Goal: Information Seeking & Learning: Learn about a topic

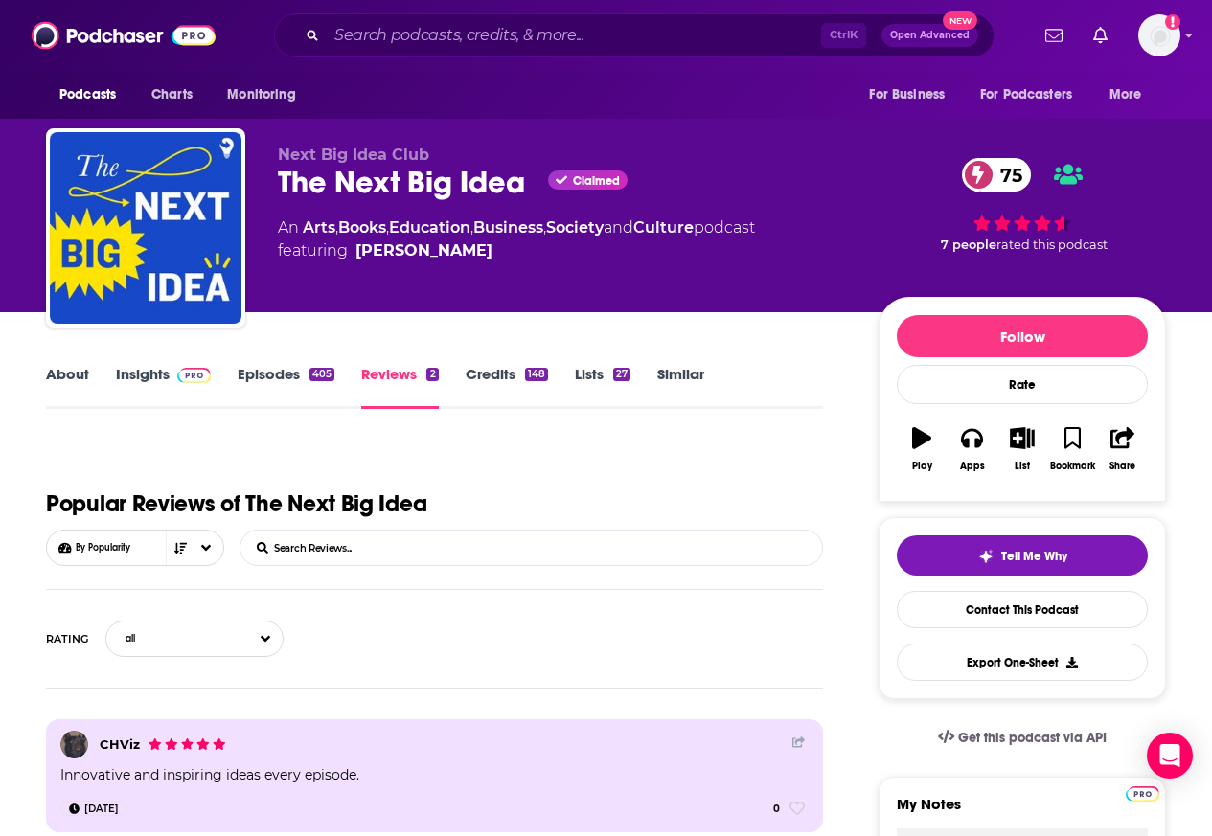
click at [136, 375] on link "Insights" at bounding box center [163, 387] width 95 height 44
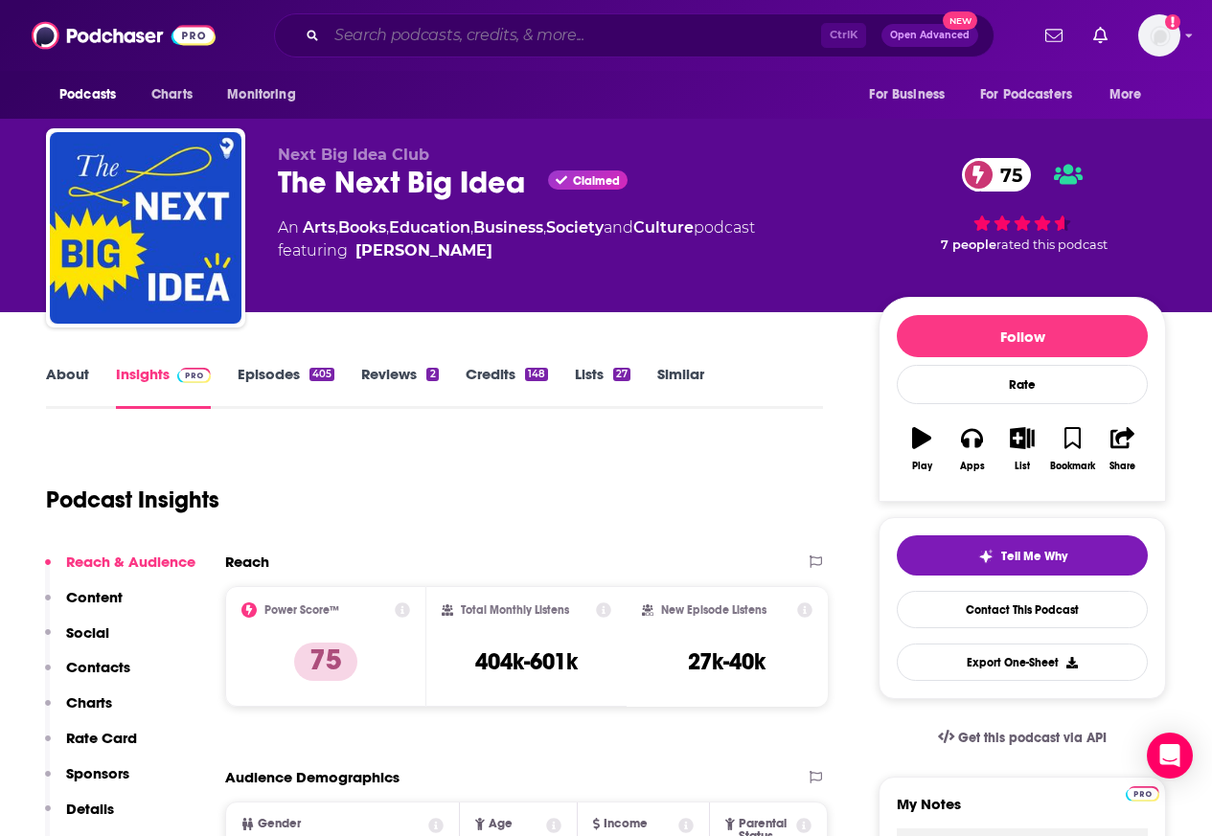
click at [412, 36] on input "Search podcasts, credits, & more..." at bounding box center [574, 35] width 494 height 31
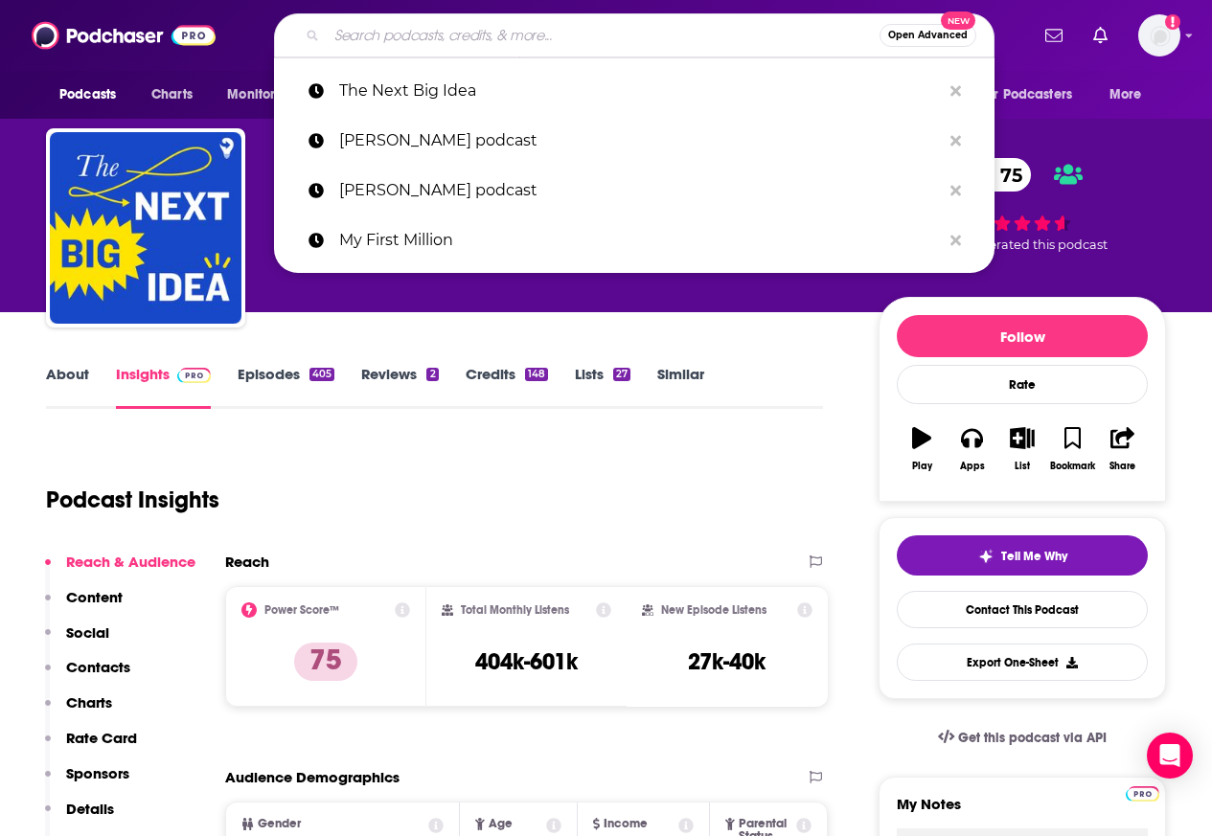
paste input "[PERSON_NAME]"
type input "[PERSON_NAME]"
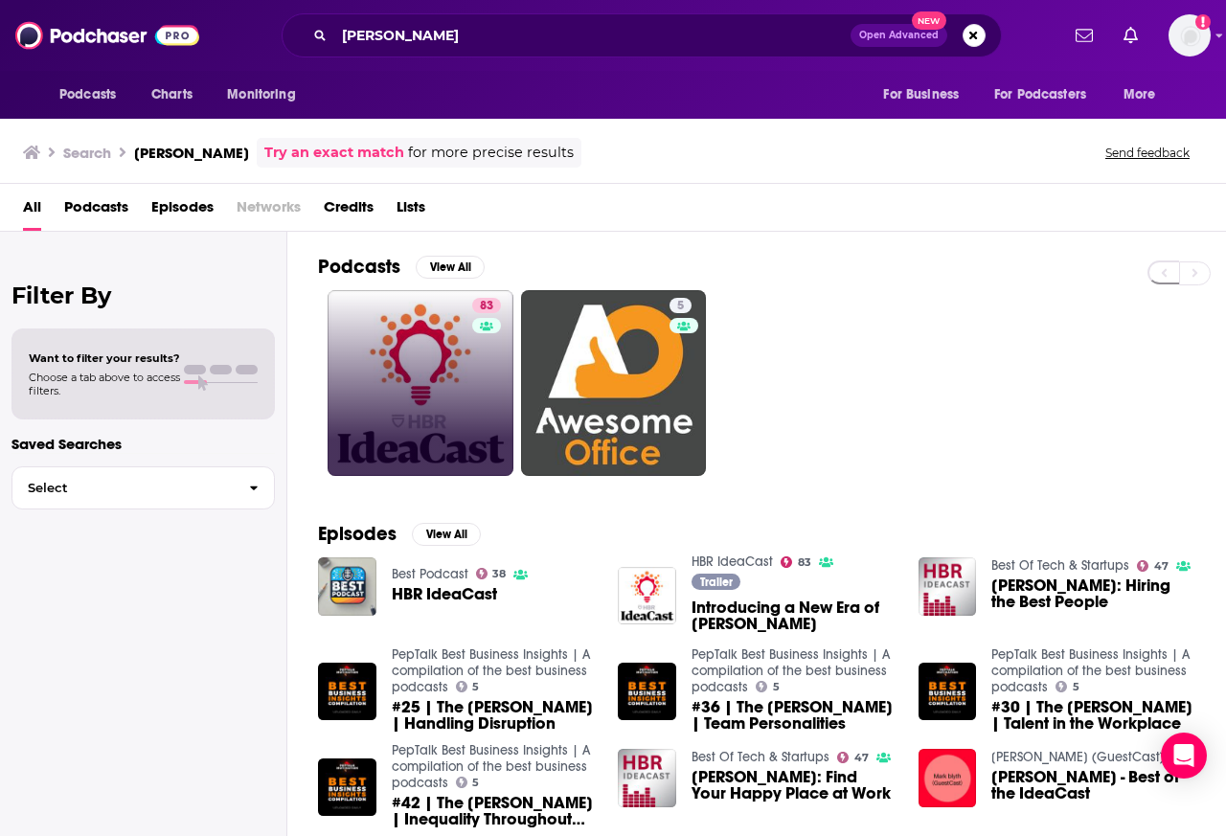
click at [432, 396] on link "83" at bounding box center [421, 383] width 186 height 186
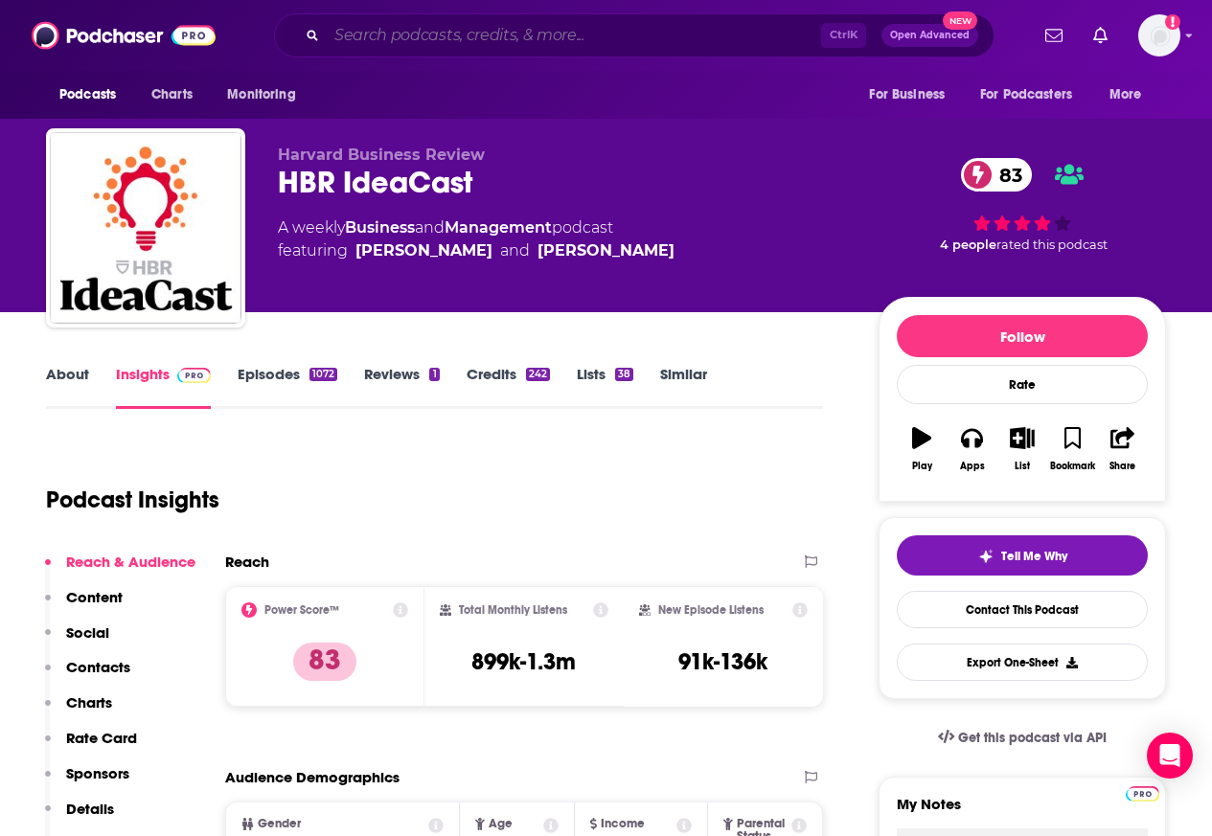
click at [421, 34] on input "Search podcasts, credits, & more..." at bounding box center [574, 35] width 494 height 31
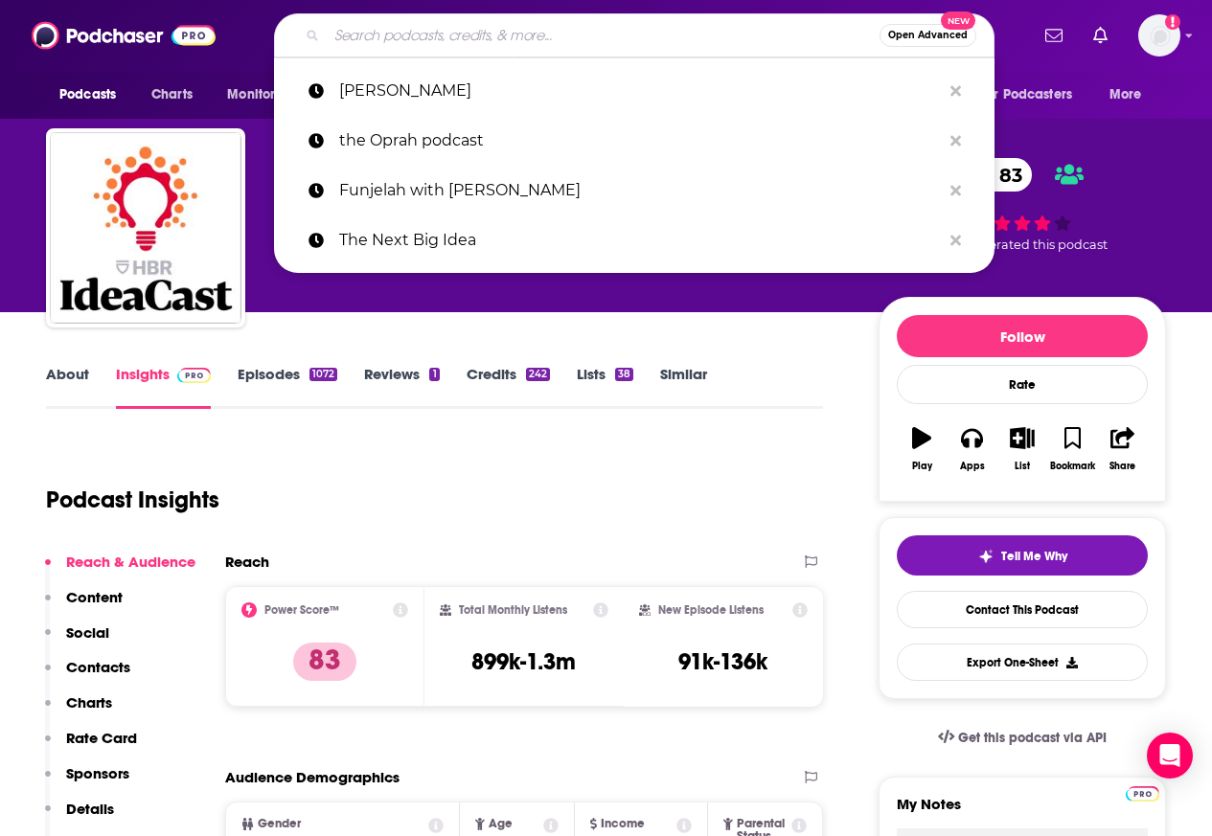
paste input "Your Mom's House"
type input "Your Mom's House"
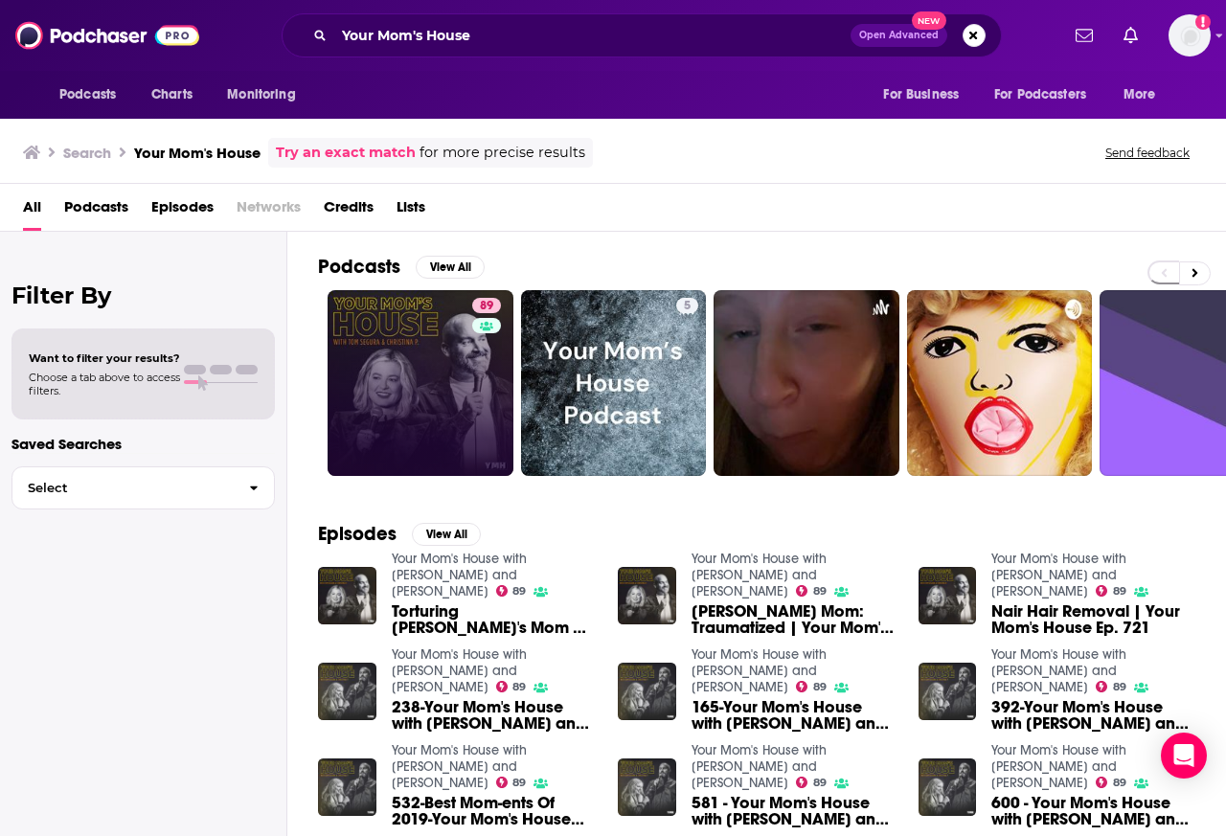
click at [412, 360] on link "89" at bounding box center [421, 383] width 186 height 186
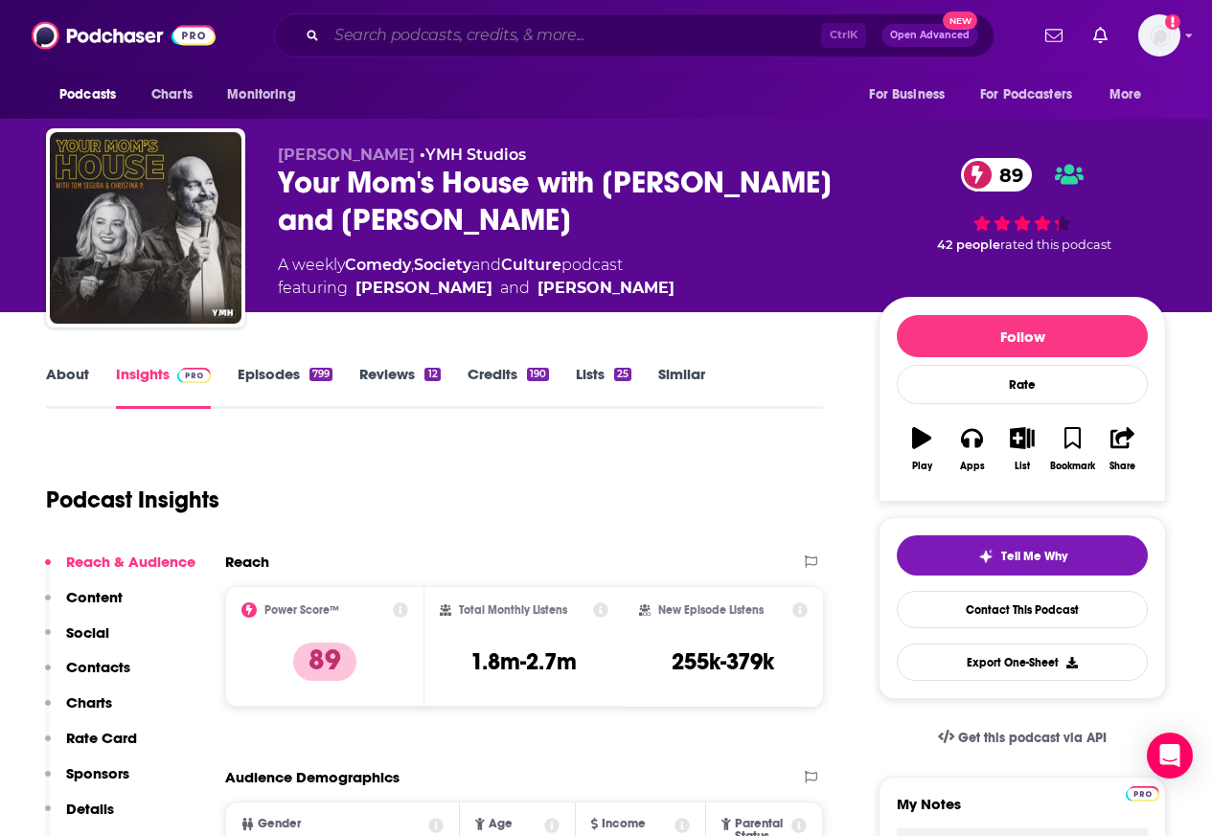
click at [407, 34] on input "Search podcasts, credits, & more..." at bounding box center [574, 35] width 494 height 31
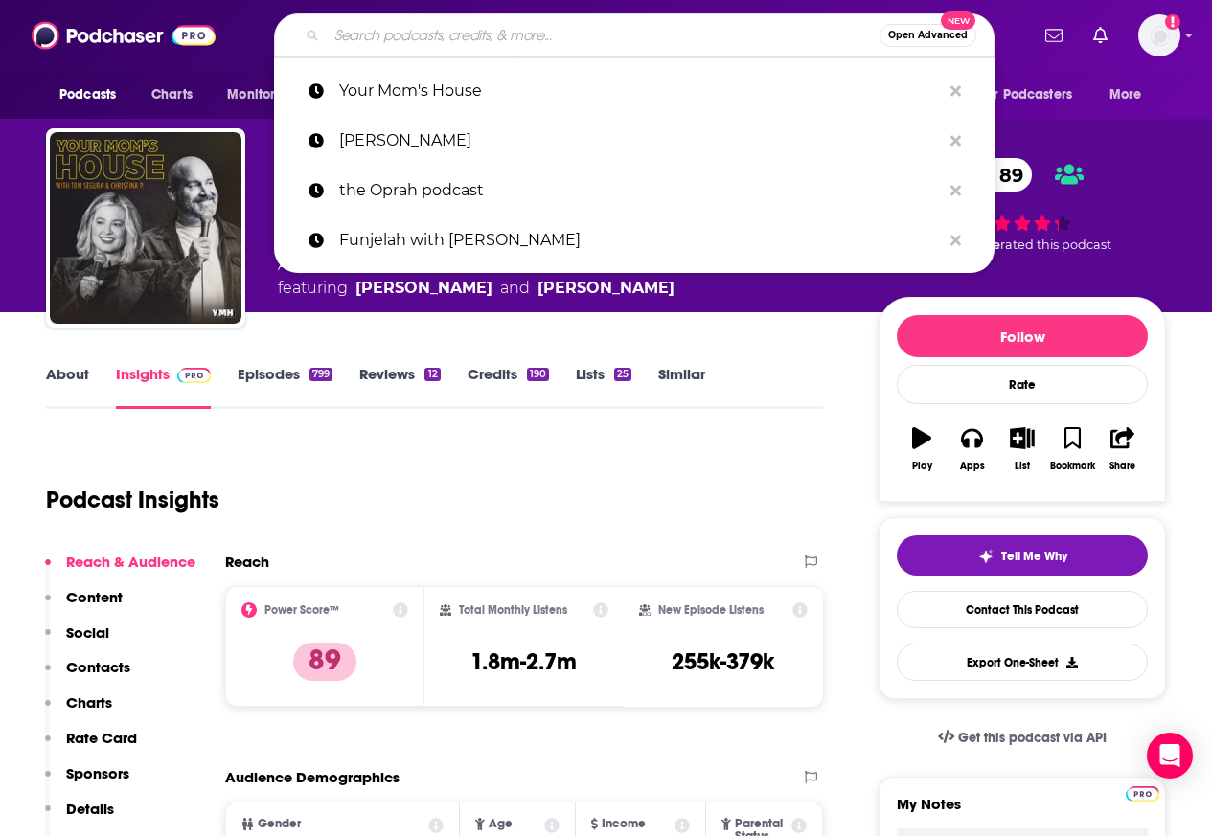
paste input "The Skinny Confidential"
type input "The Skinny Confidential"
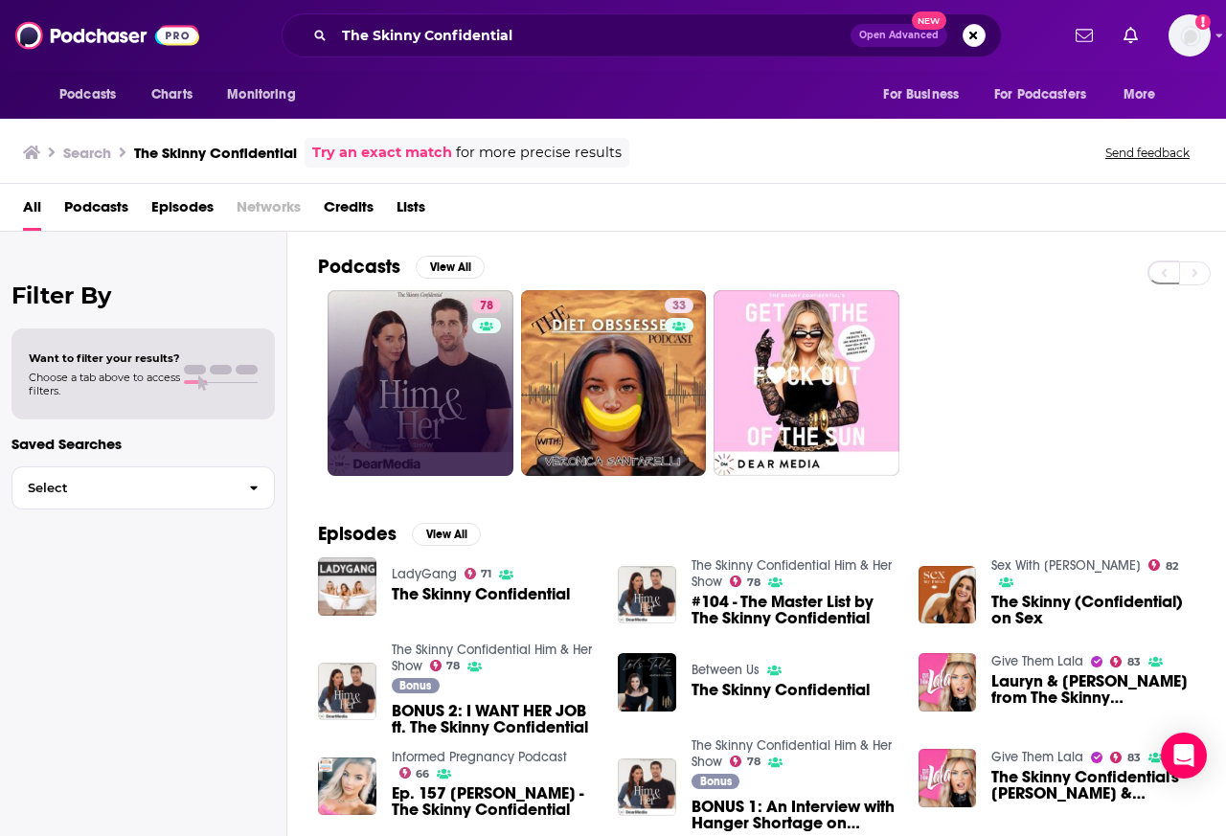
click at [404, 359] on link "78" at bounding box center [421, 383] width 186 height 186
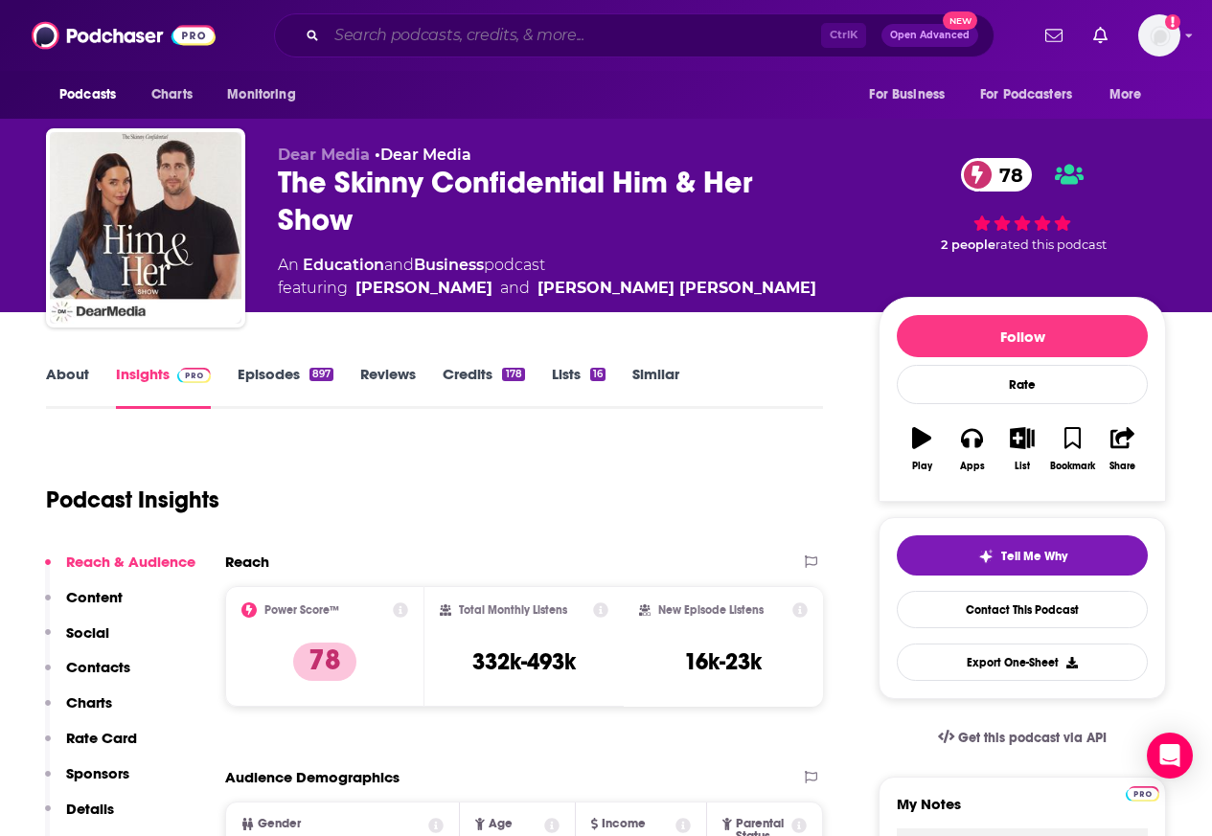
click at [395, 34] on input "Search podcasts, credits, & more..." at bounding box center [574, 35] width 494 height 31
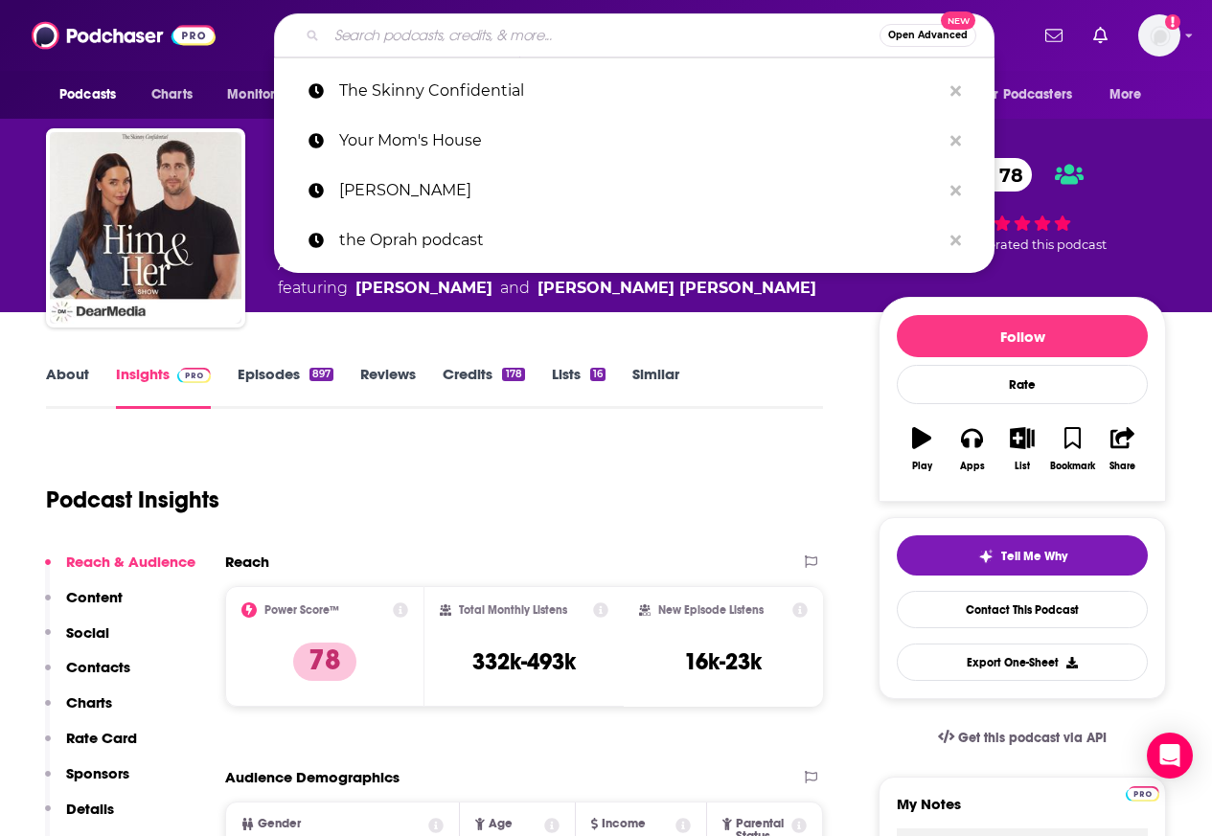
paste input "[PERSON_NAME] and [PERSON_NAME]'s Secret Podcast"
type input "[PERSON_NAME] and [PERSON_NAME]'s Secret Podcast"
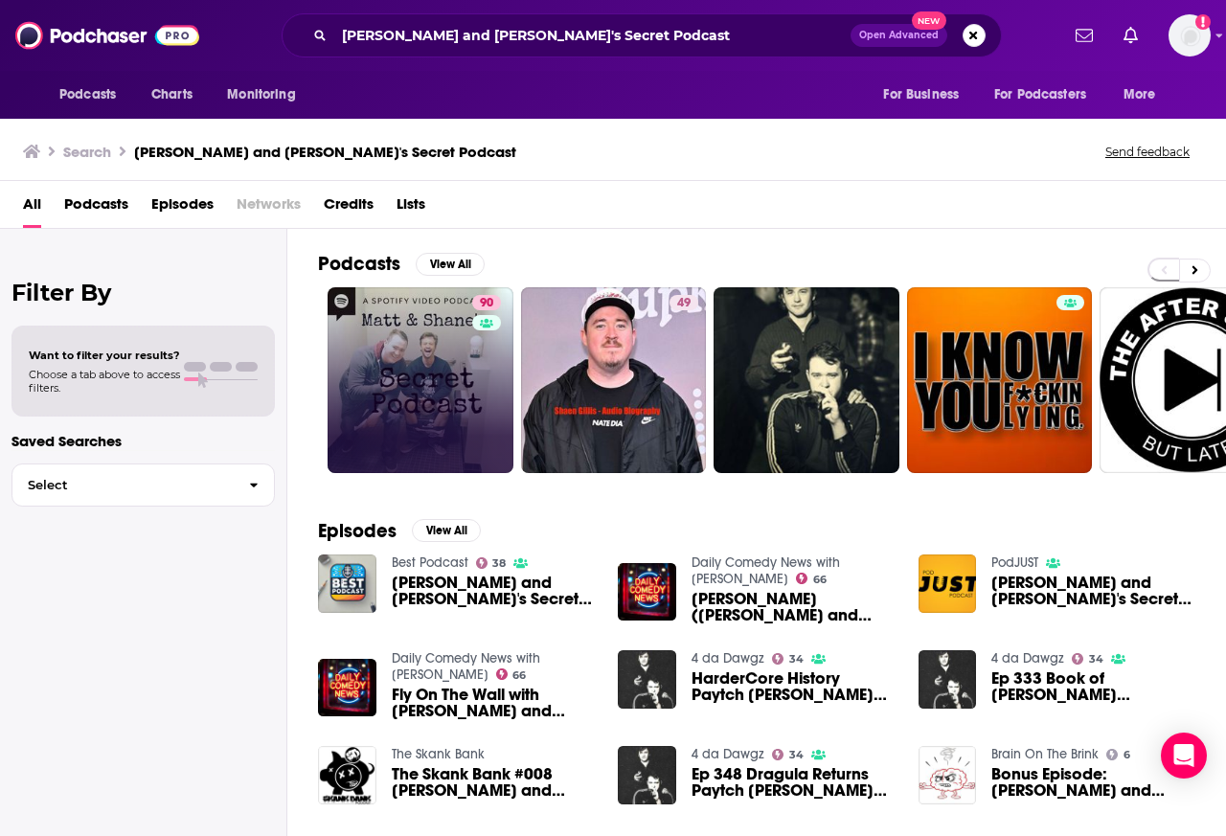
click at [407, 378] on link "90" at bounding box center [421, 380] width 186 height 186
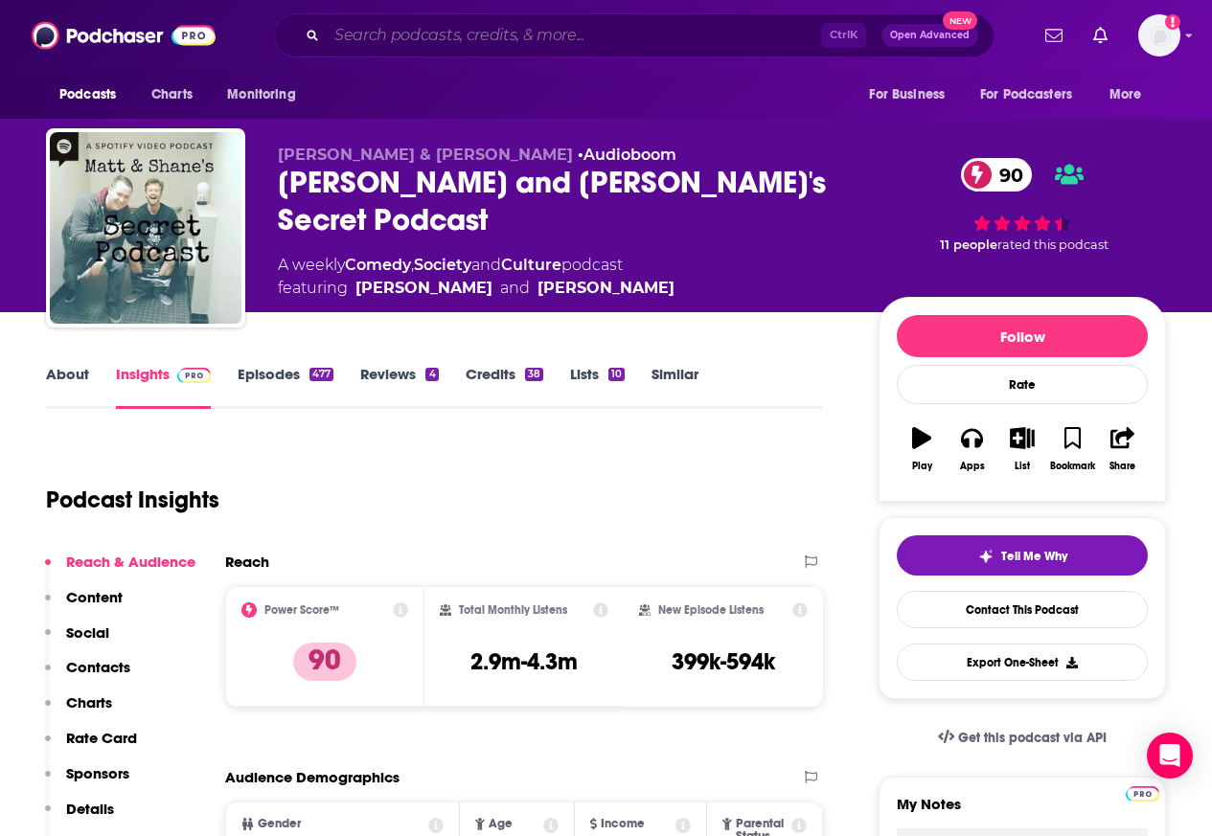
click at [399, 34] on input "Search podcasts, credits, & more..." at bounding box center [574, 35] width 494 height 31
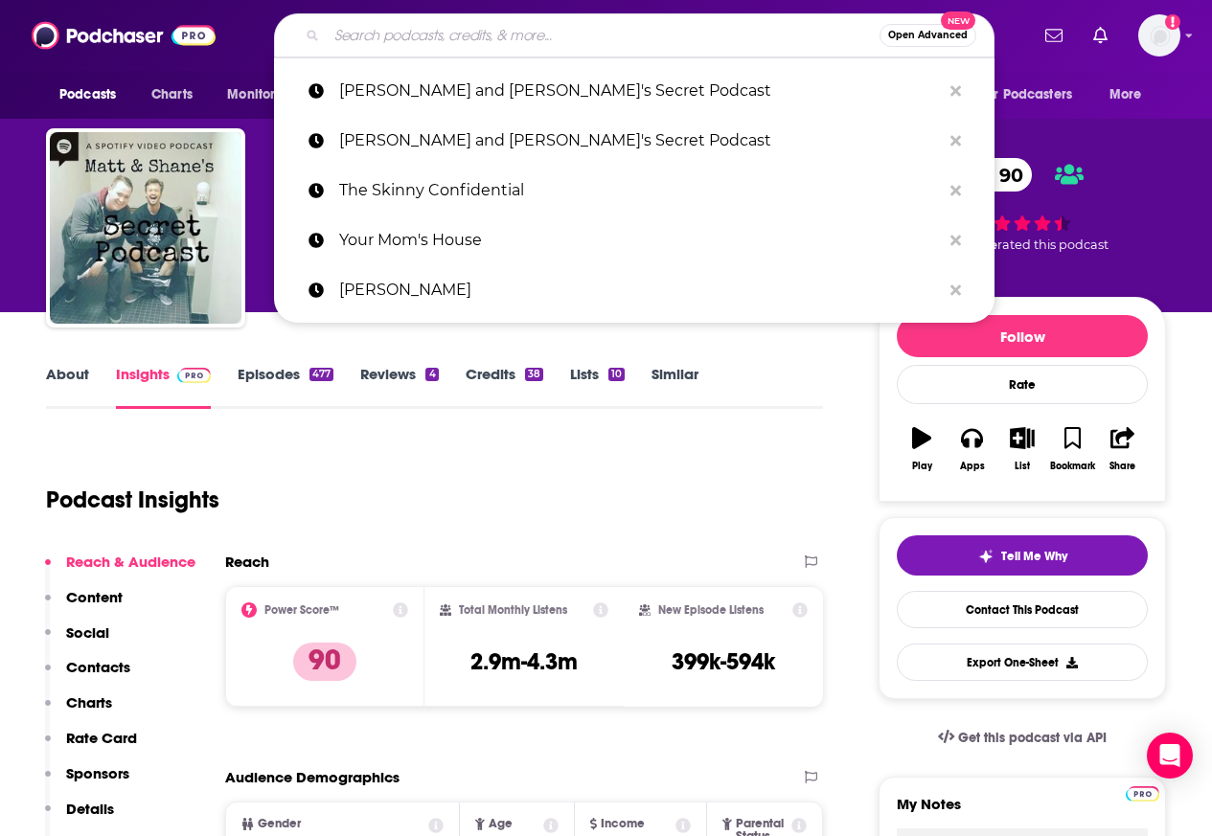
paste input "Not a Damn Thing"
type input "Not a Damn Thing"
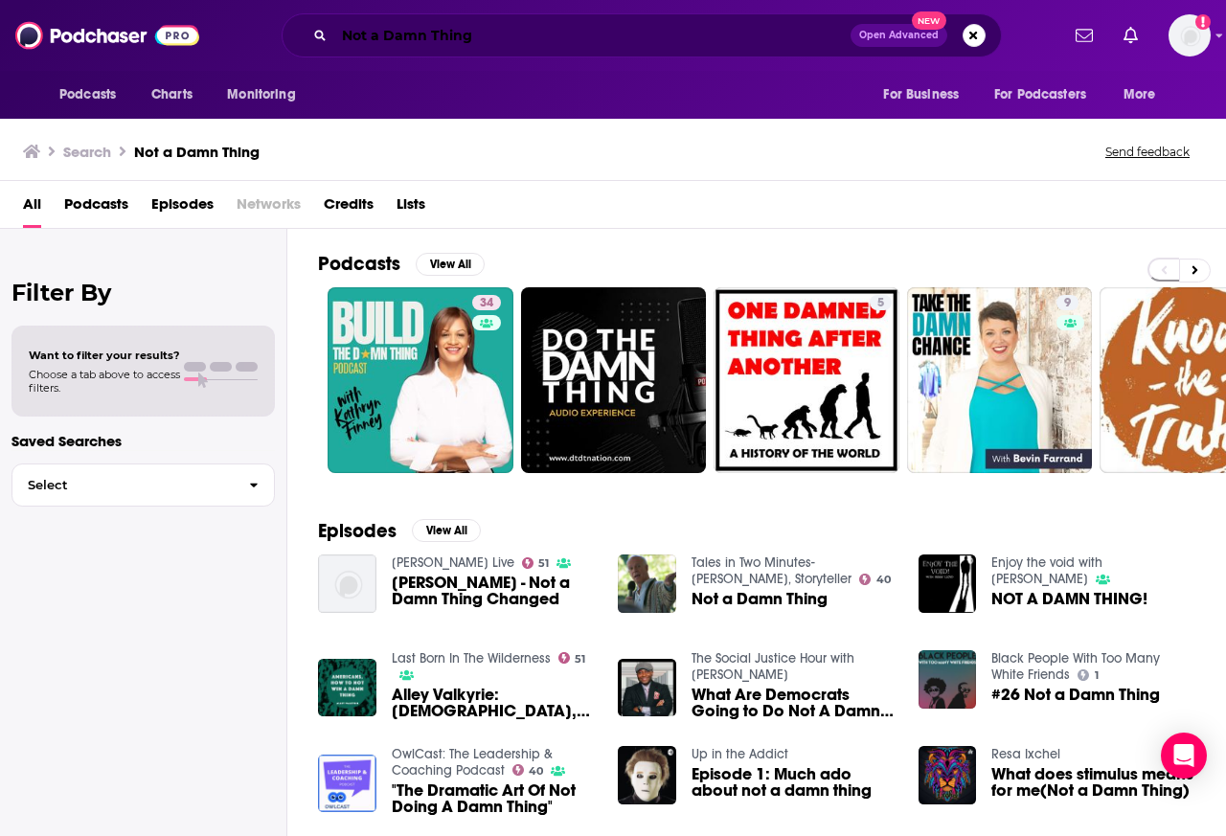
click at [398, 36] on input "Not a Damn Thing" at bounding box center [592, 35] width 516 height 31
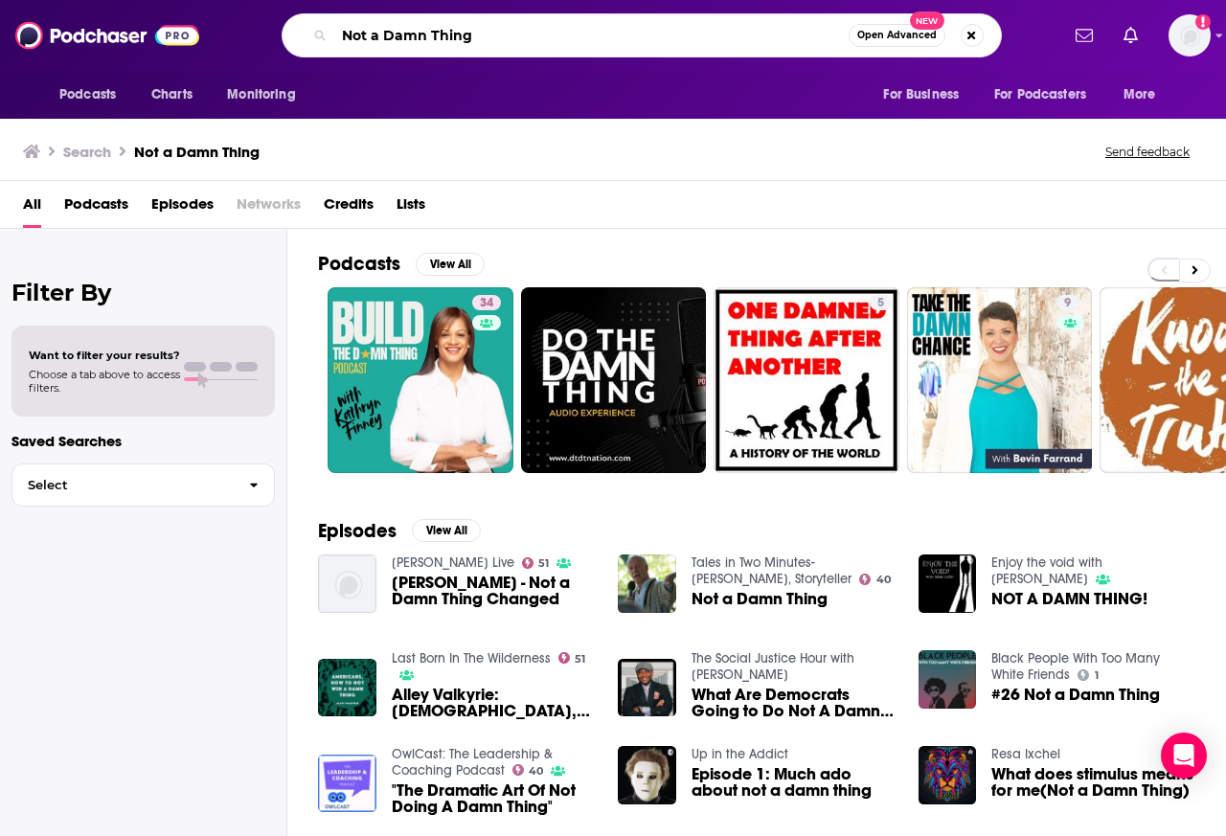
paste input "Shameless"
type input "Shameless"
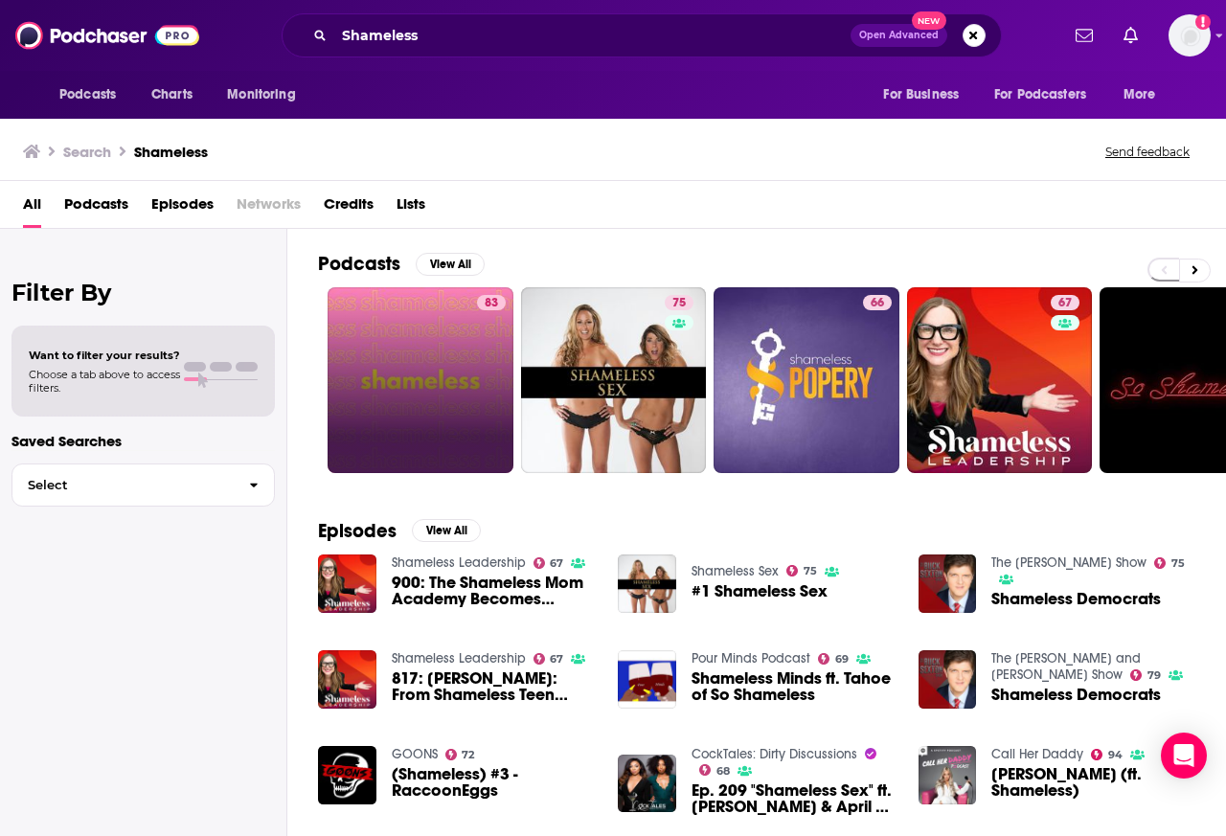
click at [423, 360] on link "83" at bounding box center [421, 380] width 186 height 186
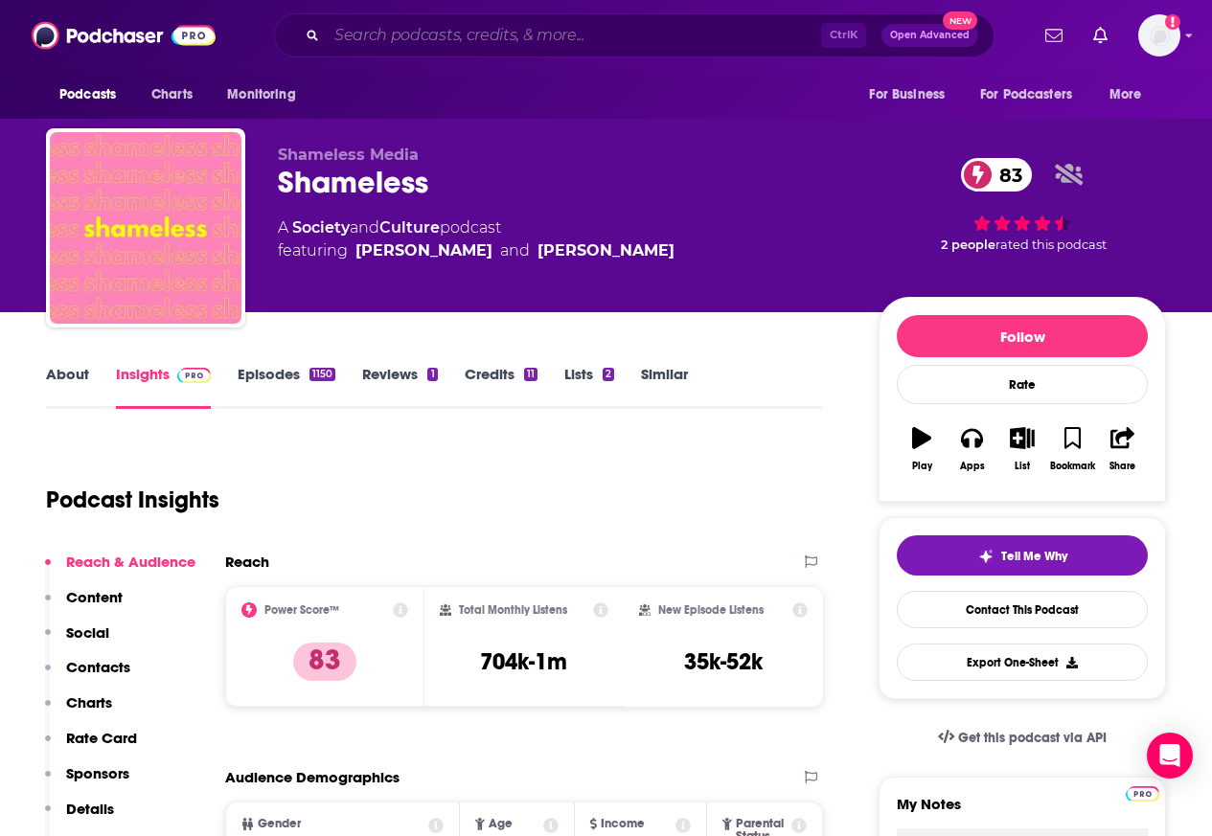
click at [395, 34] on input "Search podcasts, credits, & more..." at bounding box center [574, 35] width 494 height 31
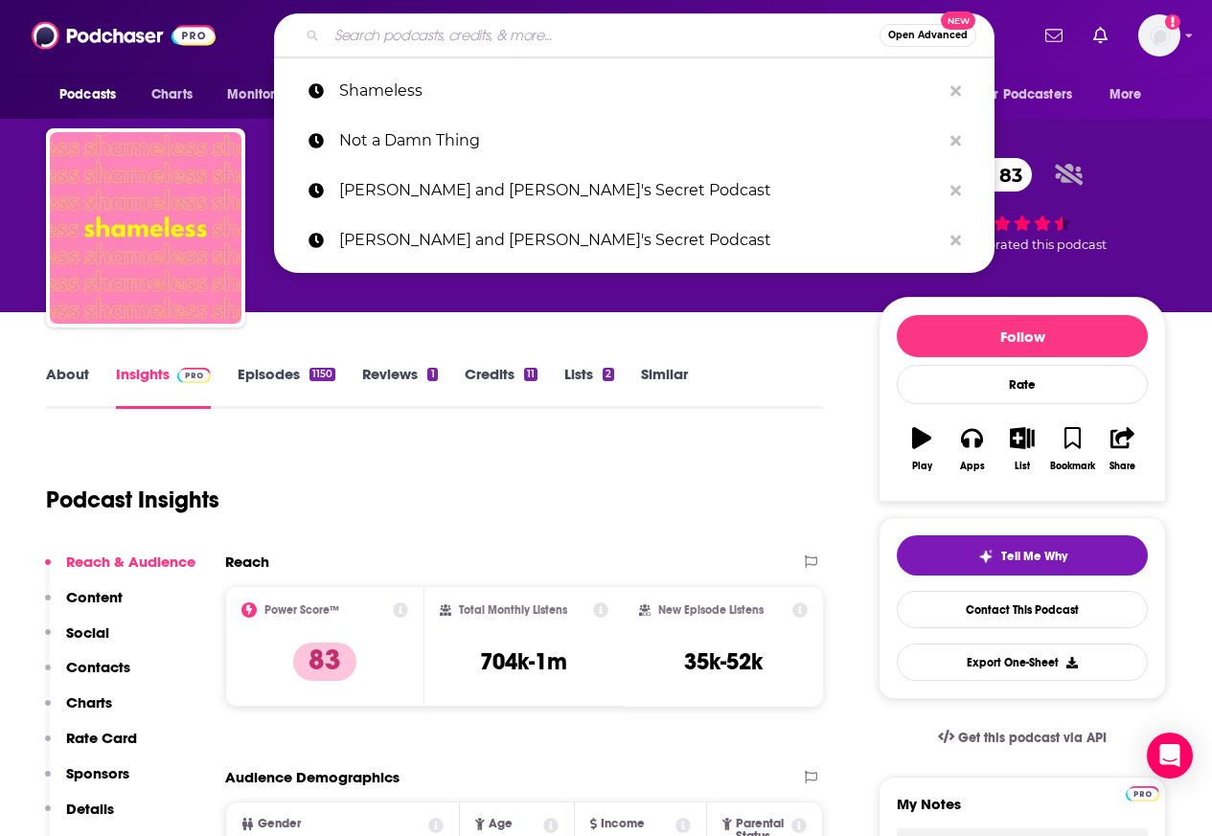
paste input "Entiende Tu Mente"
type input "Entiende Tu Mente"
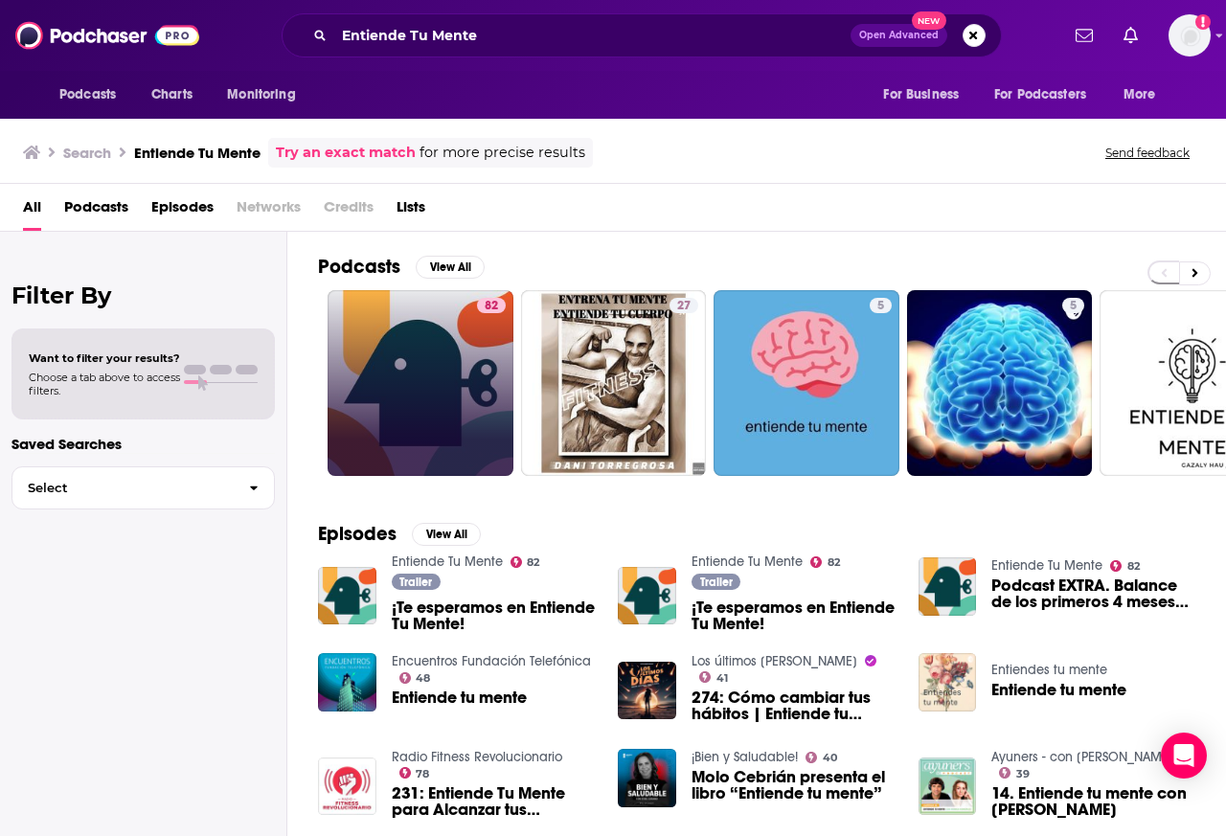
click at [399, 362] on link "82" at bounding box center [421, 383] width 186 height 186
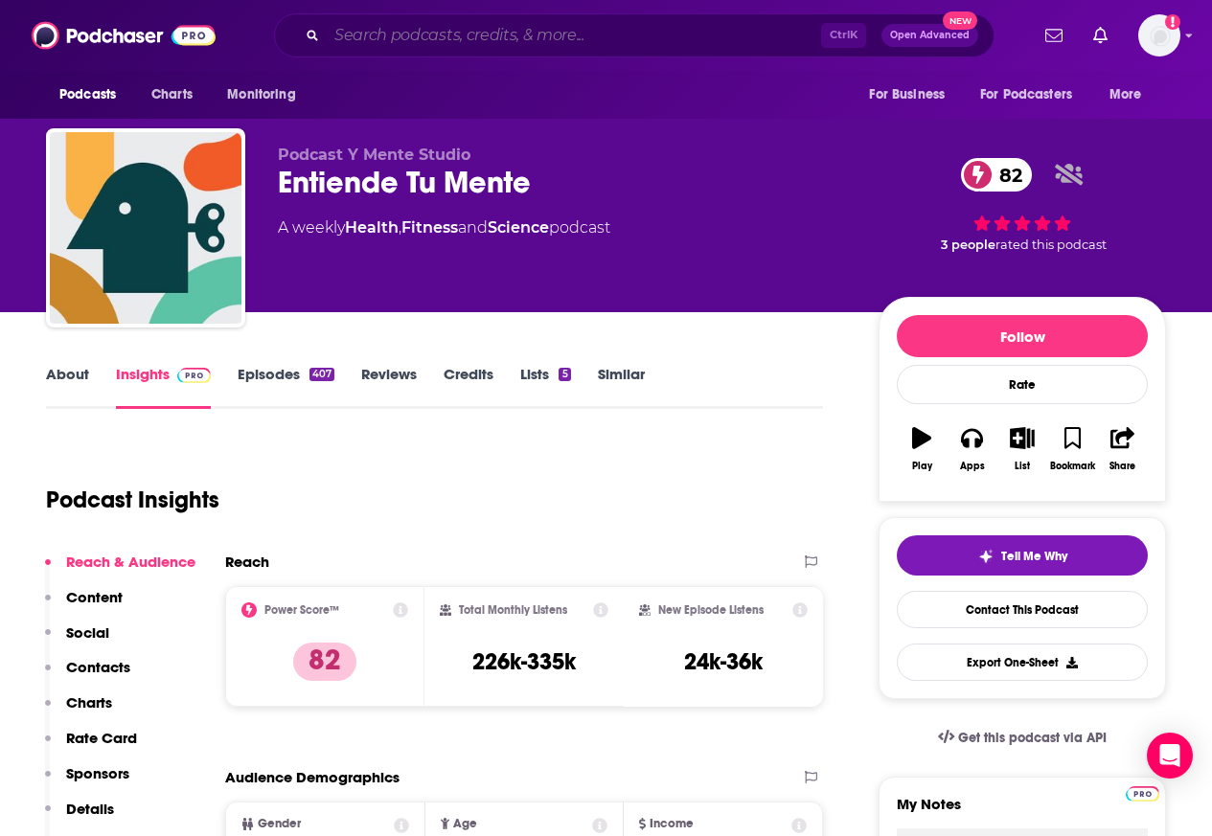
click at [397, 34] on input "Search podcasts, credits, & more..." at bounding box center [574, 35] width 494 height 31
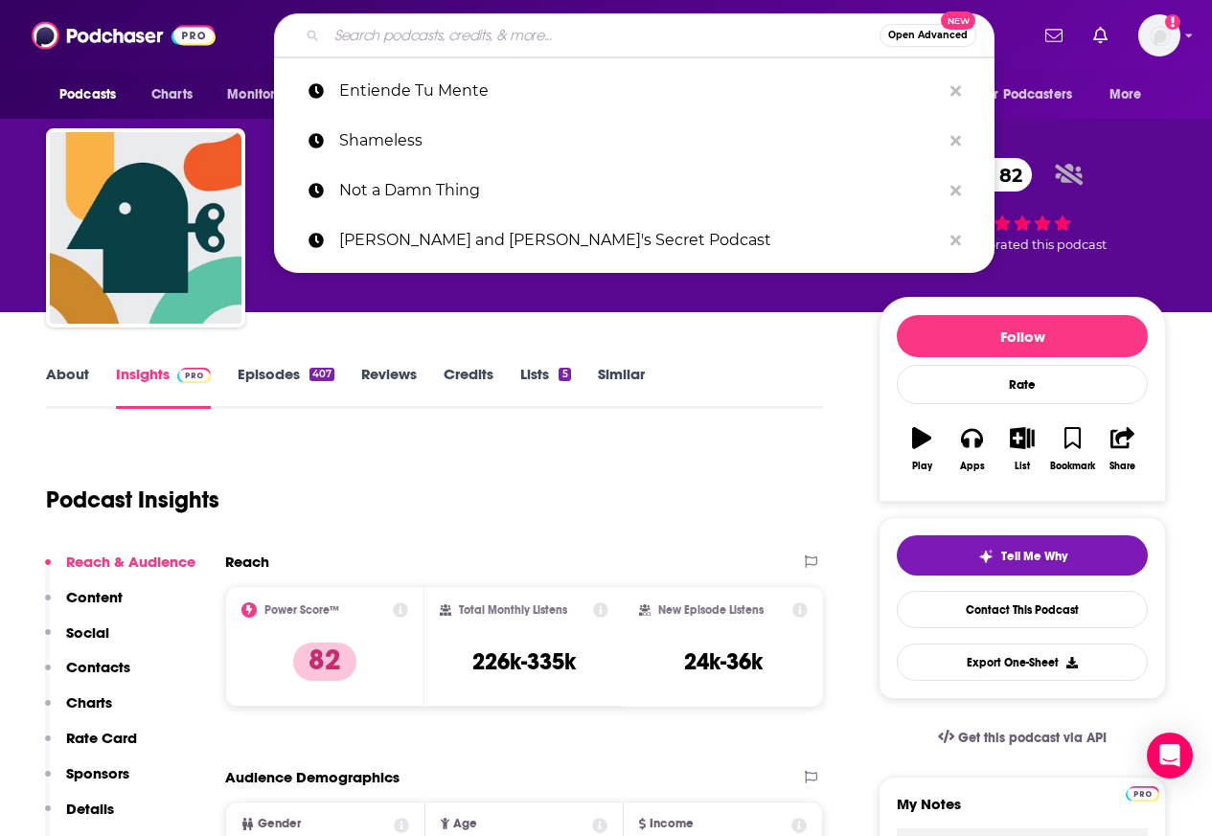
paste input "Se Regalan Dudas"
type input "Se Regalan Dudas"
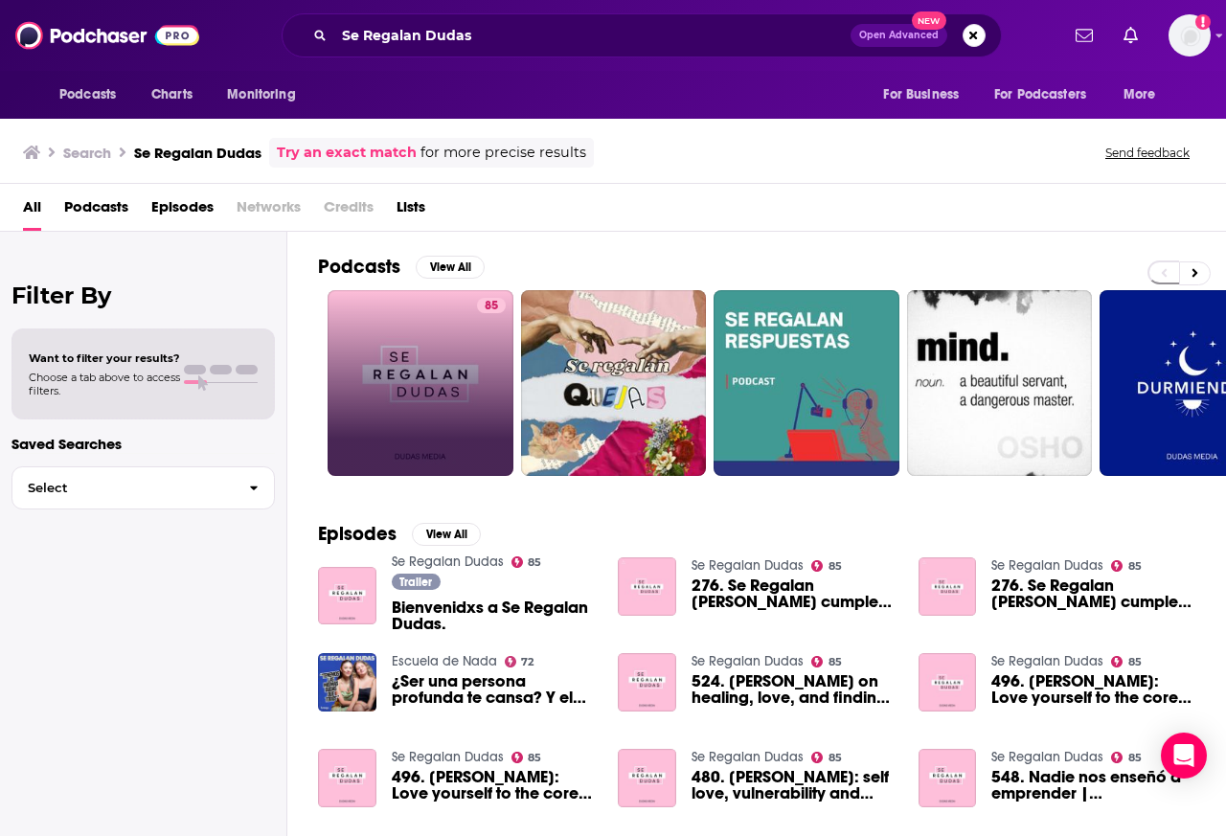
click at [417, 359] on link "85" at bounding box center [421, 383] width 186 height 186
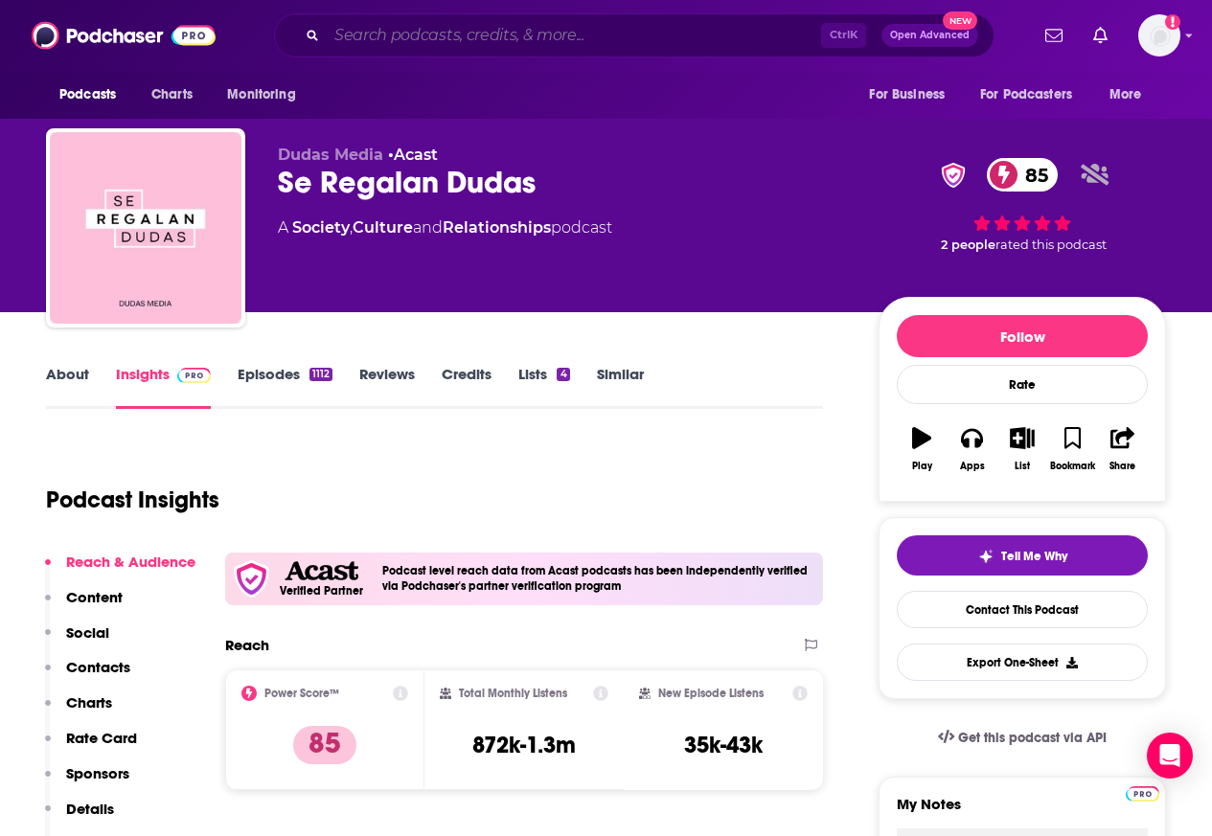
click at [396, 34] on input "Search podcasts, credits, & more..." at bounding box center [574, 35] width 494 height 31
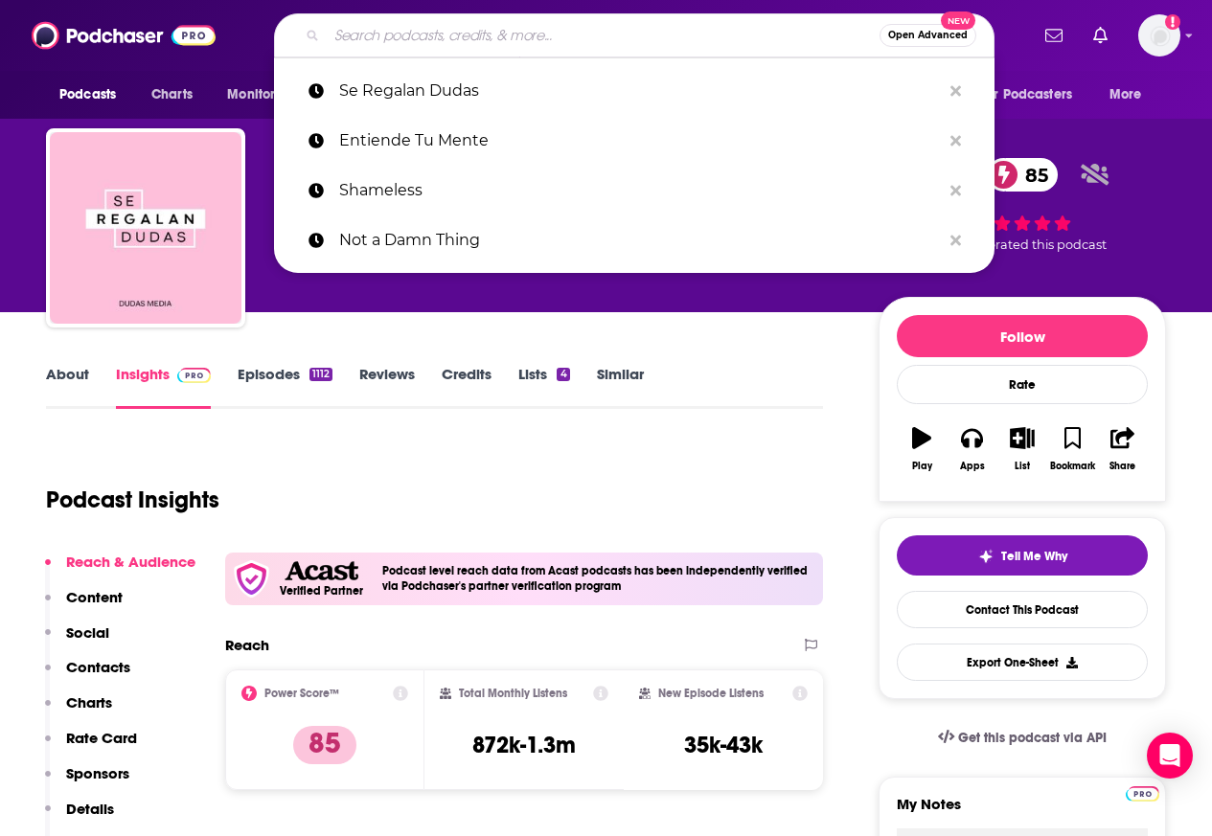
paste input "Creativo"
type input "Creativo"
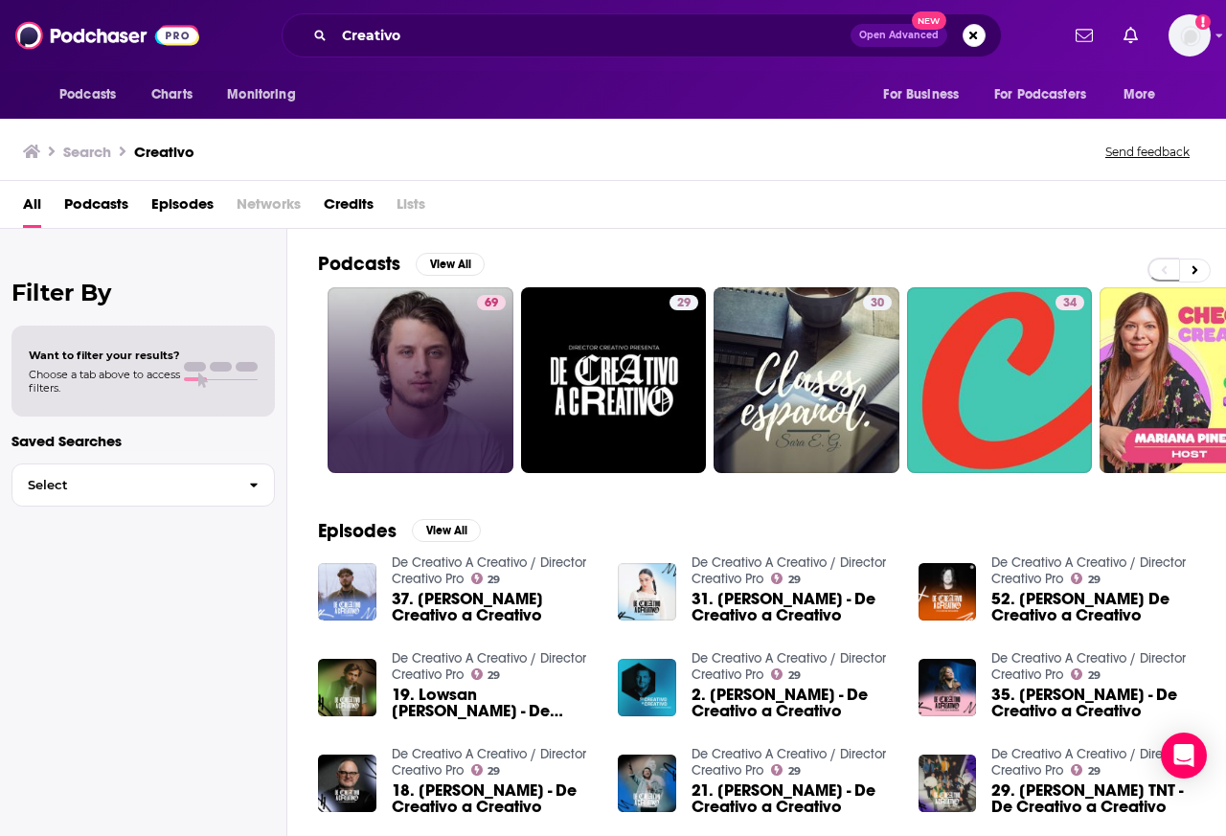
click at [429, 360] on link "69" at bounding box center [421, 380] width 186 height 186
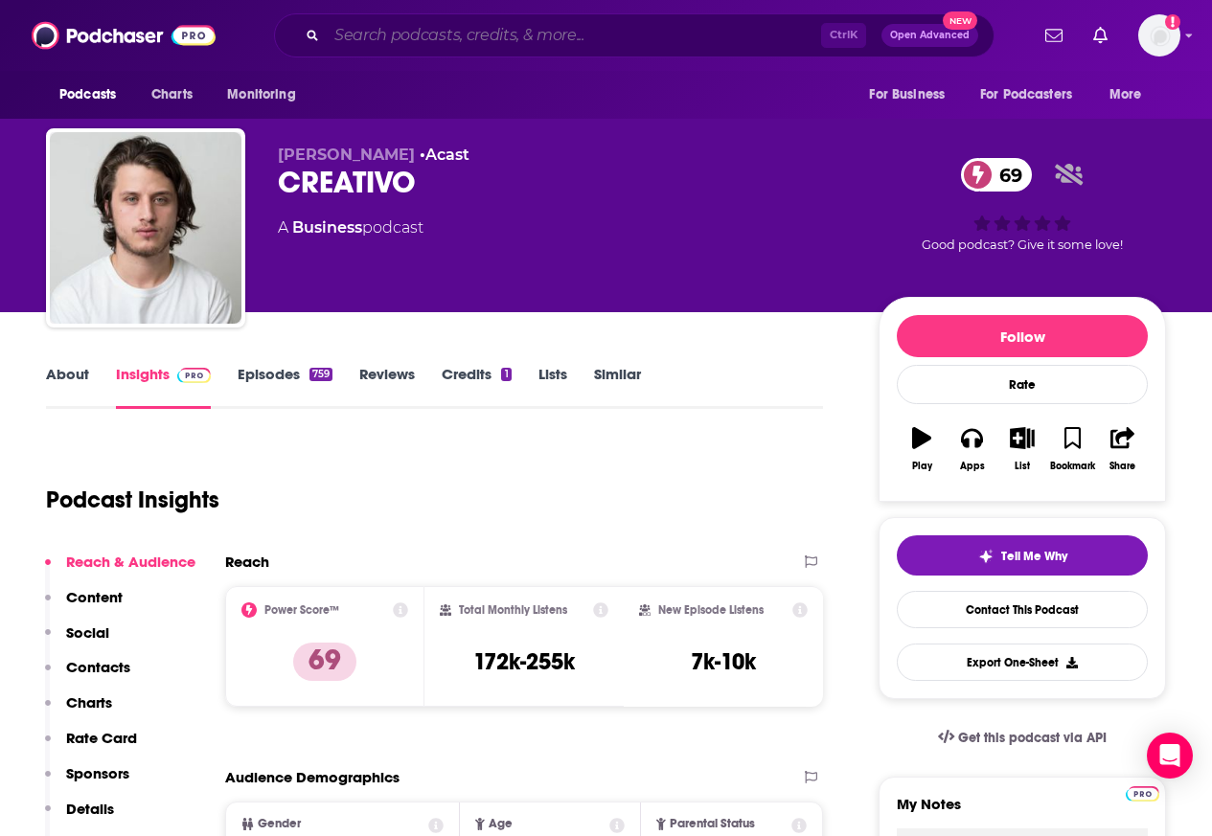
click at [397, 34] on input "Search podcasts, credits, & more..." at bounding box center [574, 35] width 494 height 31
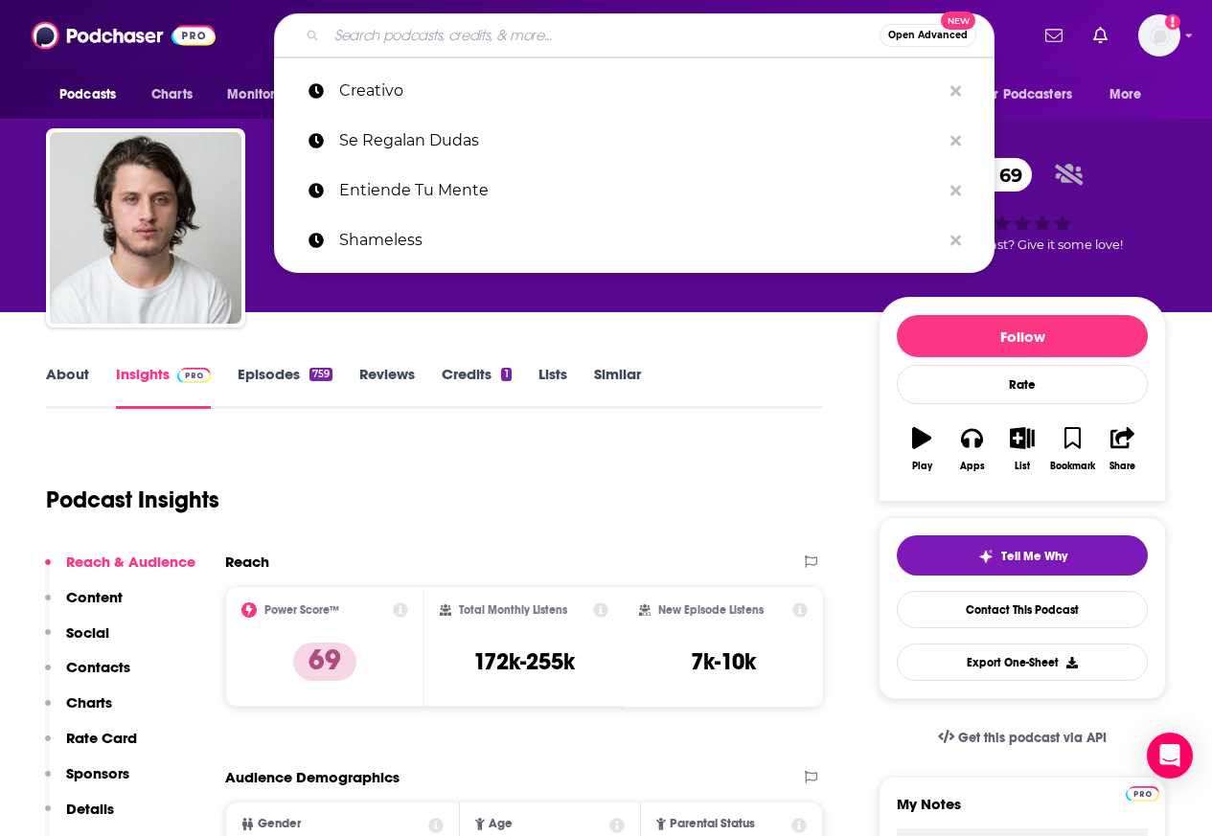
paste input "Darling Shine!"
type input "Darling Shine!"
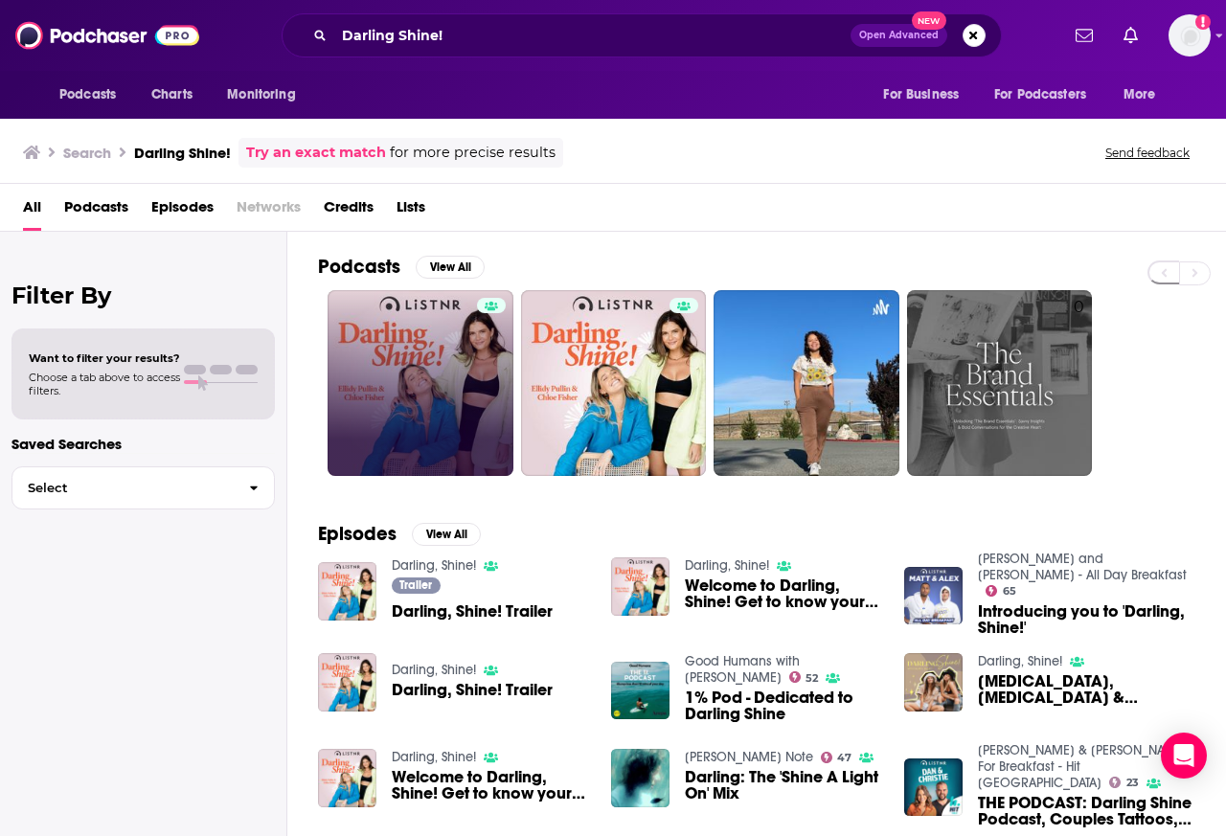
click at [417, 360] on link at bounding box center [421, 383] width 186 height 186
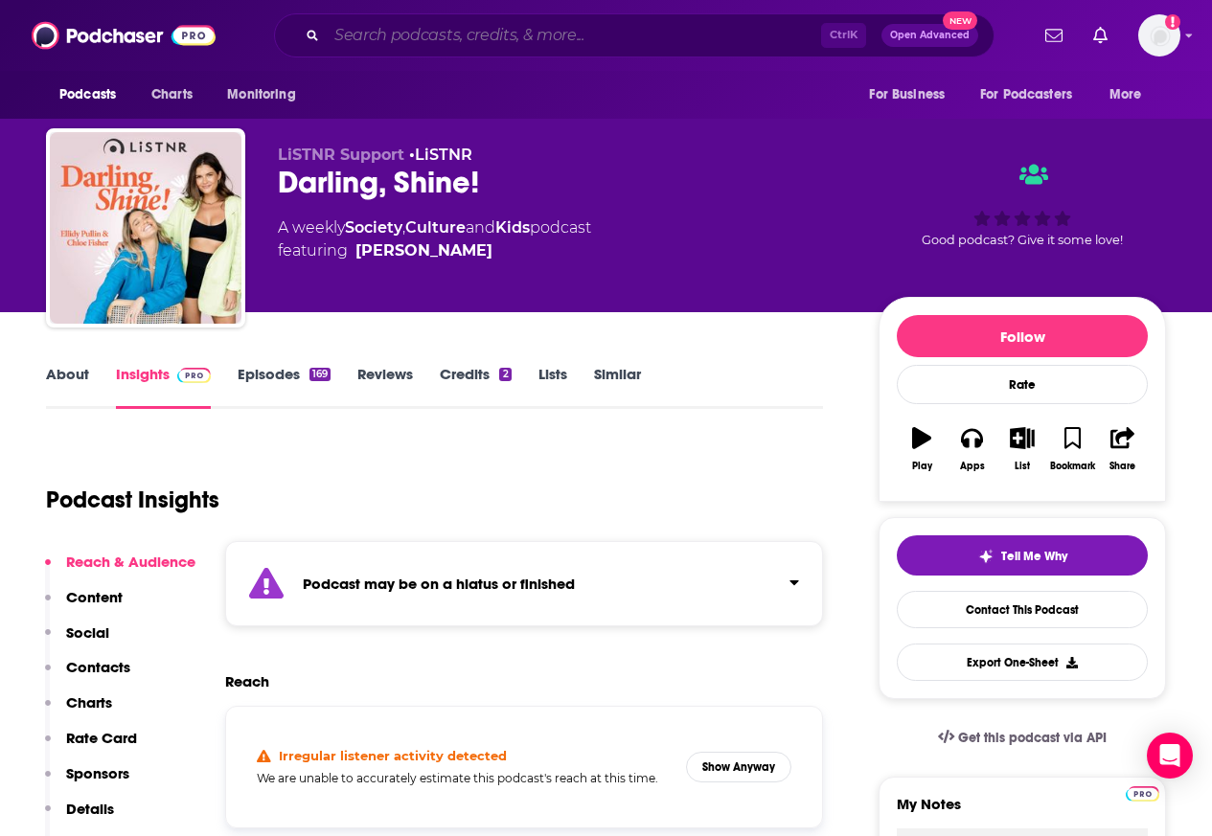
click at [397, 34] on input "Search podcasts, credits, & more..." at bounding box center [574, 35] width 494 height 31
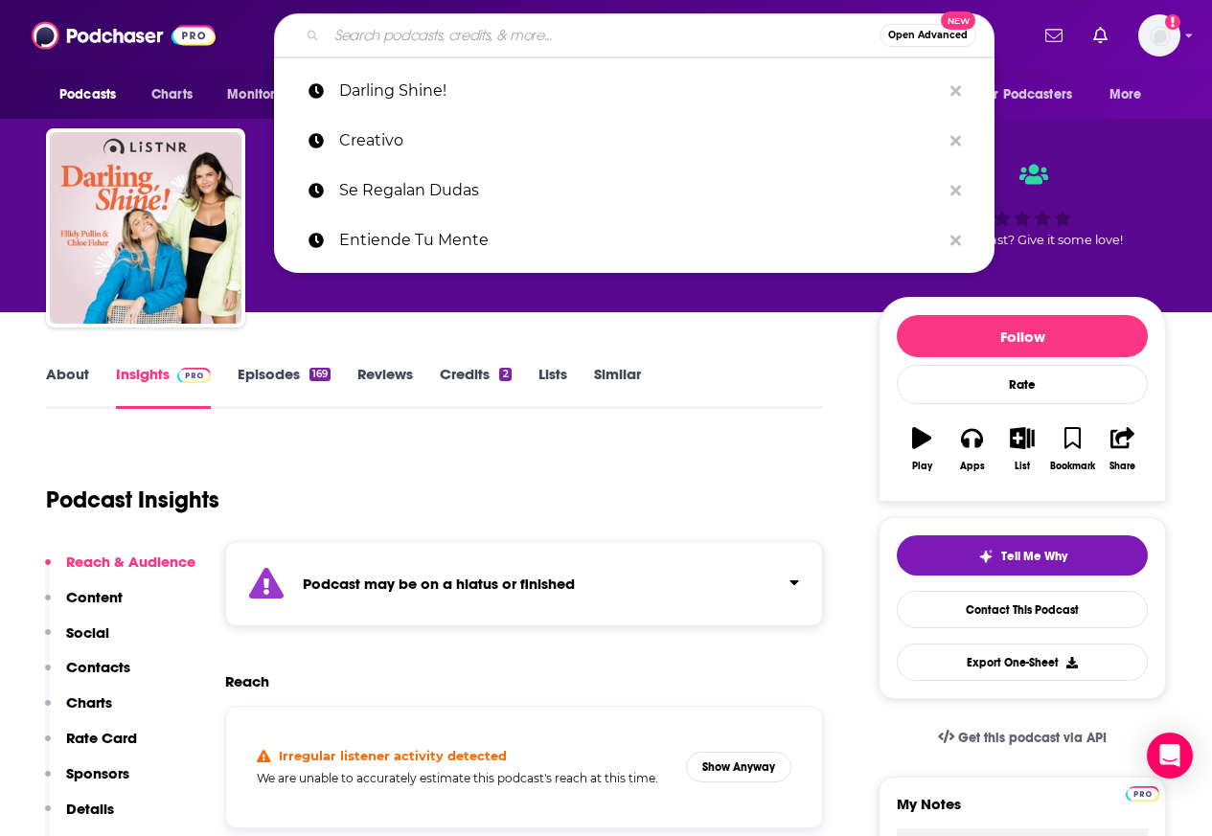
paste input "The Psychology of your 20s"
type input "The Psychology of your 20s"
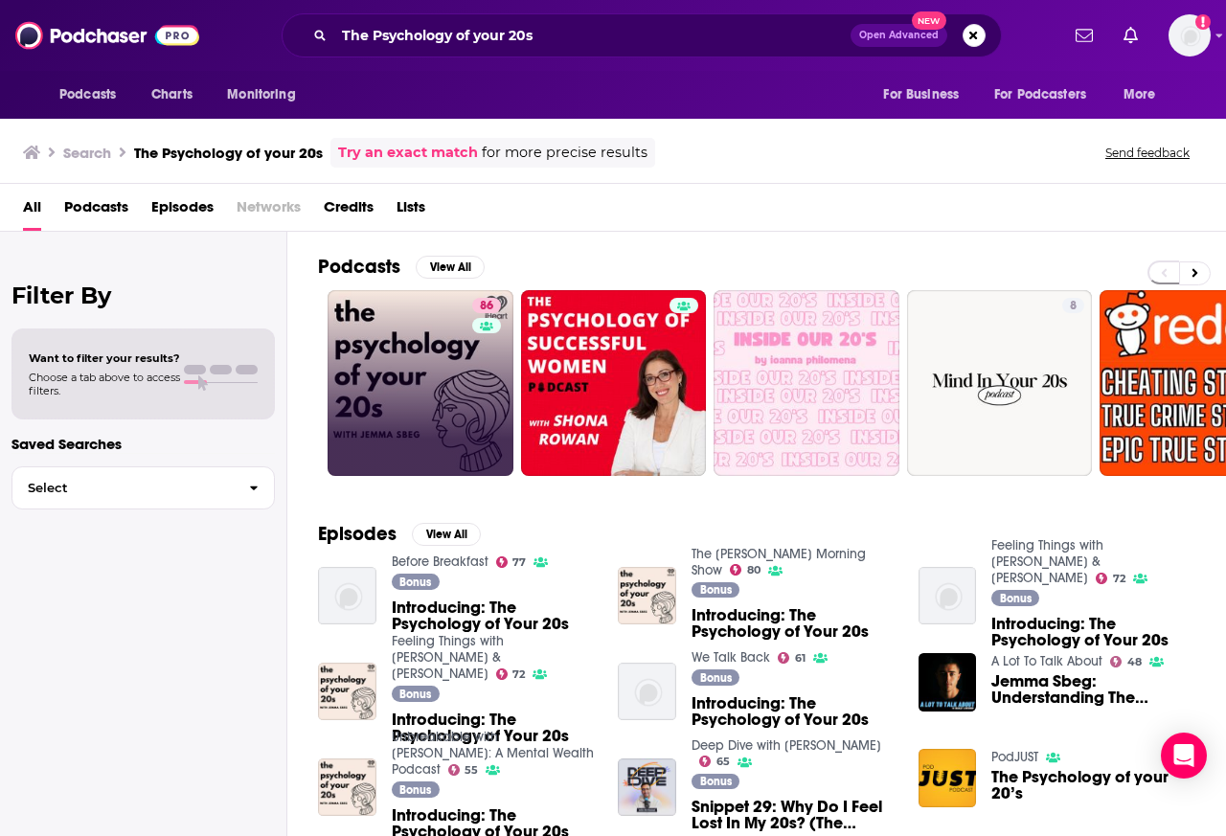
click at [423, 360] on link "86" at bounding box center [421, 383] width 186 height 186
